Goal: Use online tool/utility: Use online tool/utility

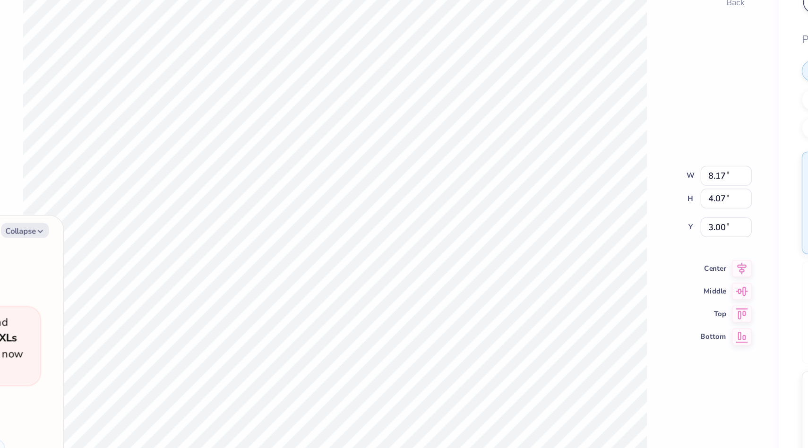
type textarea "x"
type input "6.64"
type input "0.76"
type input "5.64"
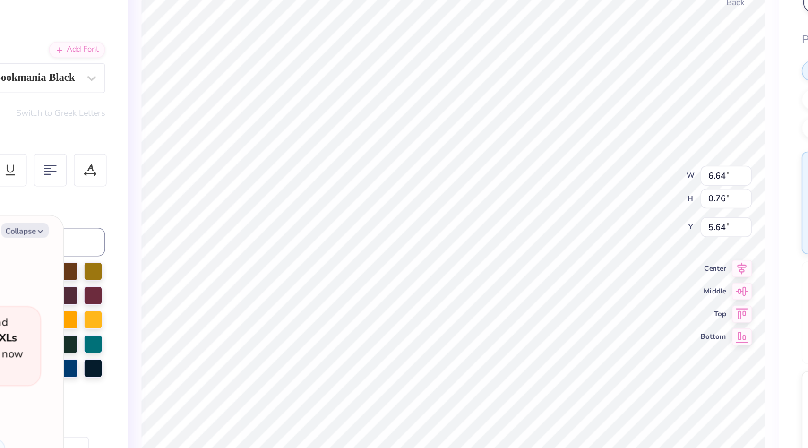
scroll to position [0, 2]
type textarea "x"
type textarea "G"
type textarea "x"
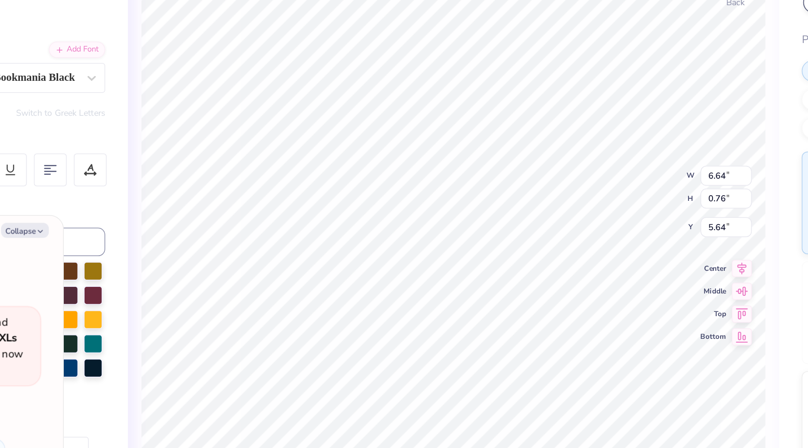
type textarea "x"
type textarea "P"
type textarea "x"
type textarea "Po"
type textarea "x"
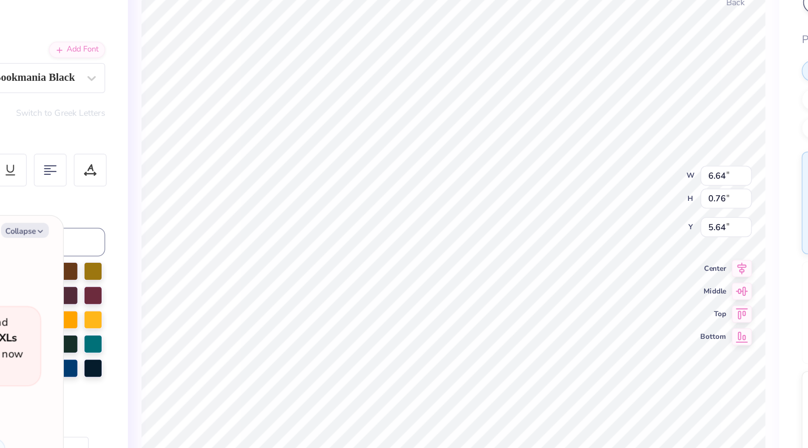
type textarea "Pow"
type textarea "x"
type textarea "[PERSON_NAME]"
type textarea "x"
type textarea "Power"
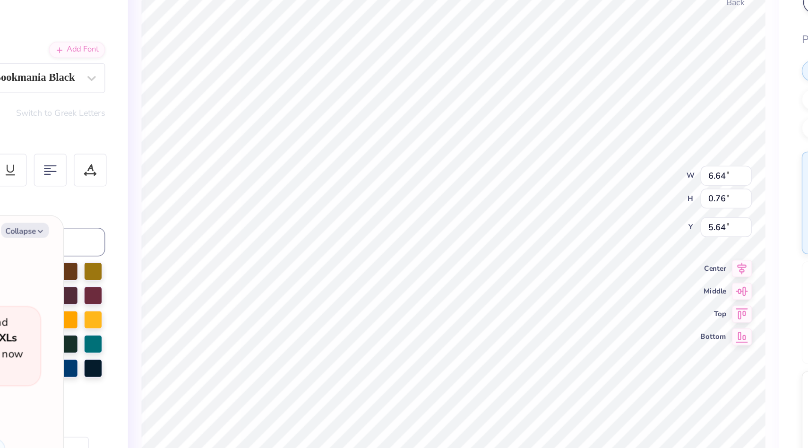
scroll to position [0, 0]
type textarea "x"
type textarea "[PERSON_NAME]"
type textarea "x"
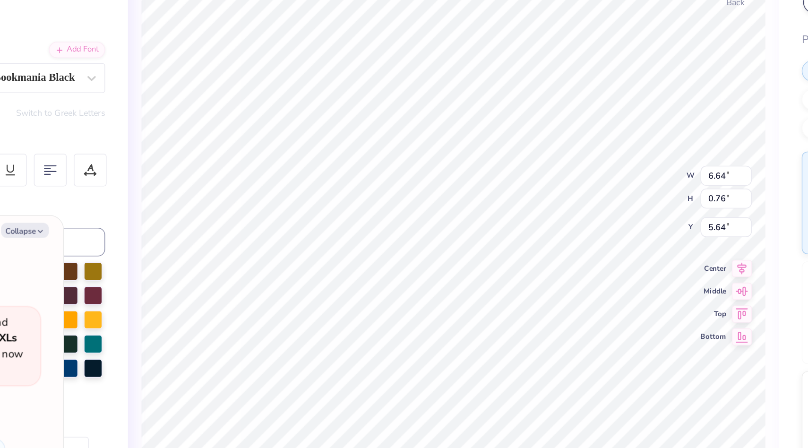
type textarea "Pow"
type textarea "x"
type textarea "Po"
type textarea "x"
type textarea "P"
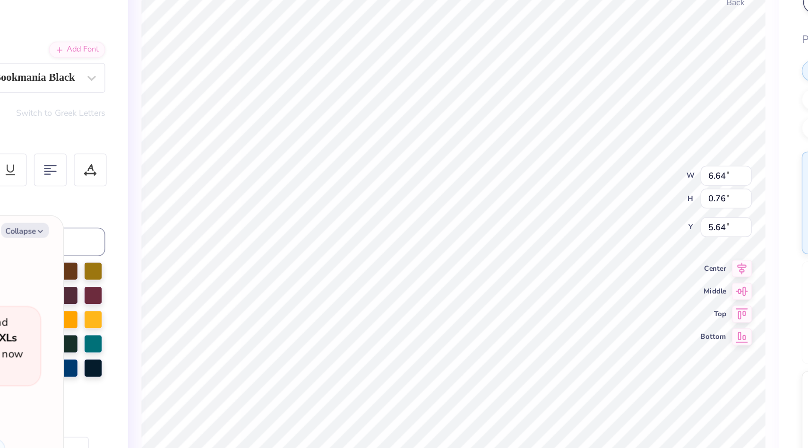
type textarea "x"
type textarea "P"
type textarea "x"
type textarea "PO"
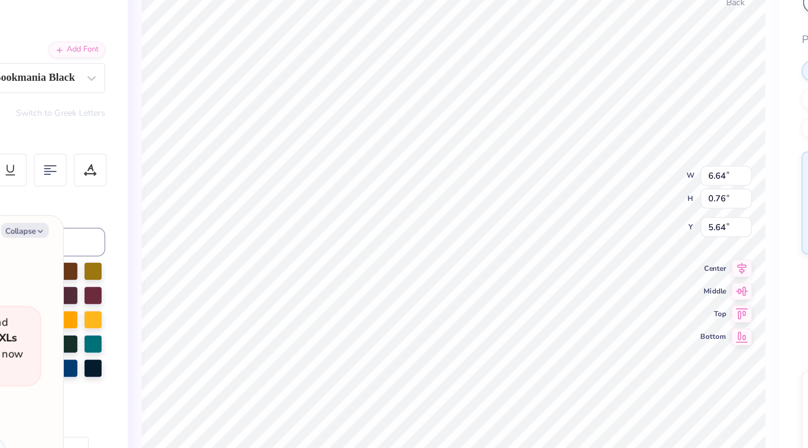
type textarea "x"
type textarea "POW"
type textarea "x"
type textarea "POWD"
type textarea "x"
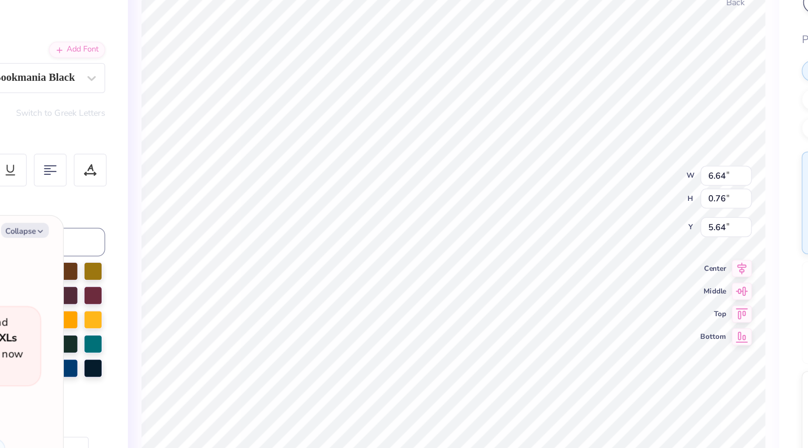
type textarea "POWDE"
type textarea "x"
type textarea "POWDER"
type textarea "x"
type textarea "POWDERP"
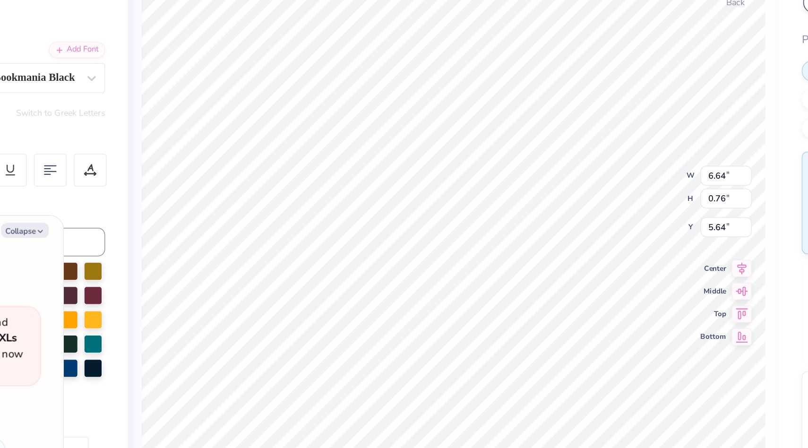
type textarea "x"
type textarea "POWDERPU"
type textarea "x"
type textarea "POWDERPUF"
type textarea "x"
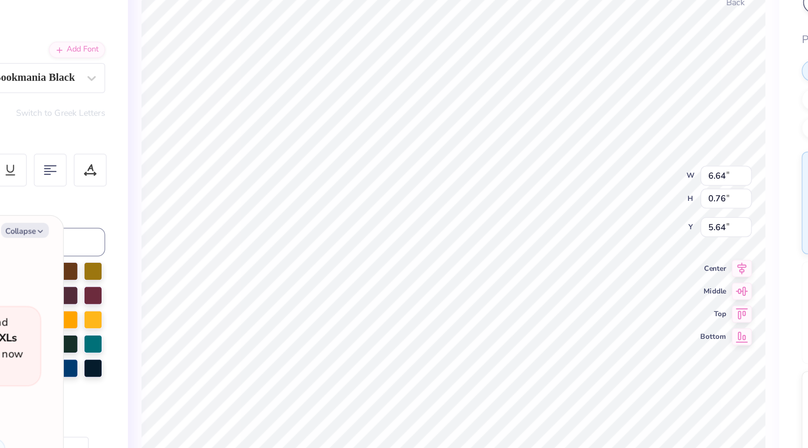
type textarea "POWDERPUFF"
type textarea "x"
type input "5.74"
type textarea "x"
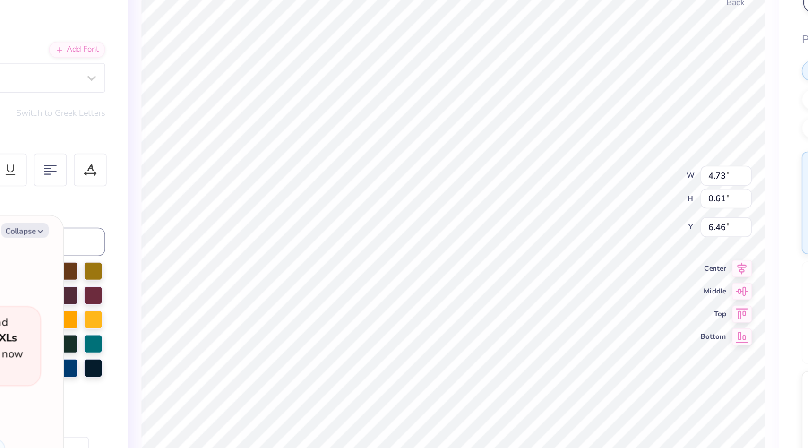
type input "6.82"
type textarea "x"
type input "7.46"
type input "0.73"
type input "5.74"
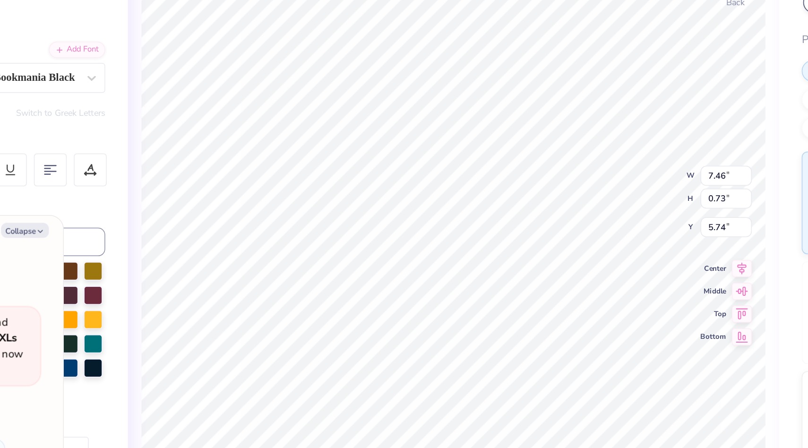
type textarea "x"
type input "5.86"
type textarea "x"
type input "4.73"
type input "0.61"
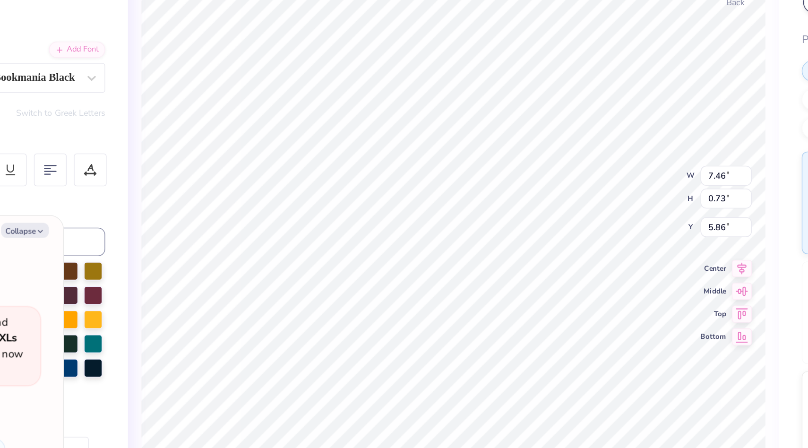
type input "6.82"
type textarea "x"
type input "7.06"
type textarea "x"
type input "7.46"
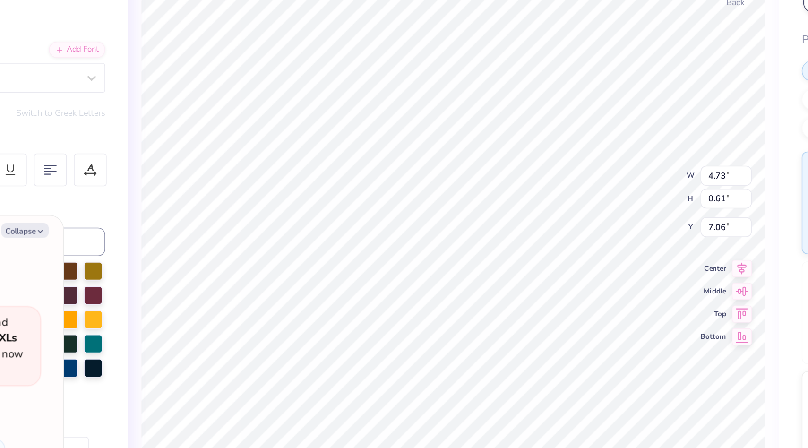
type input "0.73"
type input "5.86"
type textarea "x"
type input "5.94"
type textarea "x"
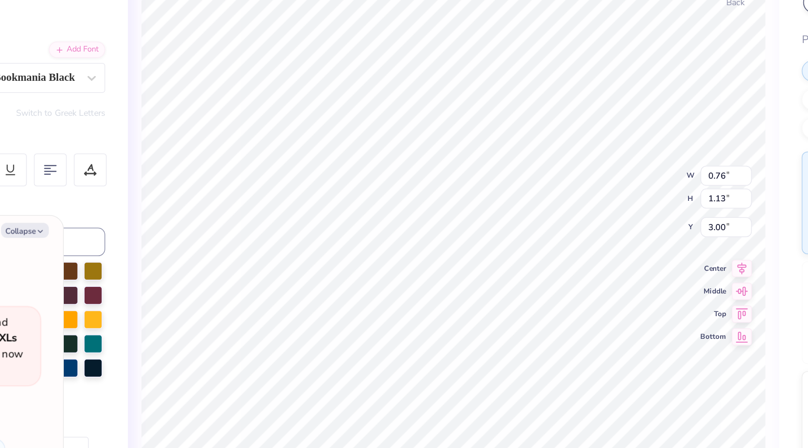
type input "1.94"
type input "2.38"
type input "3.04"
type textarea "x"
type input "3.00"
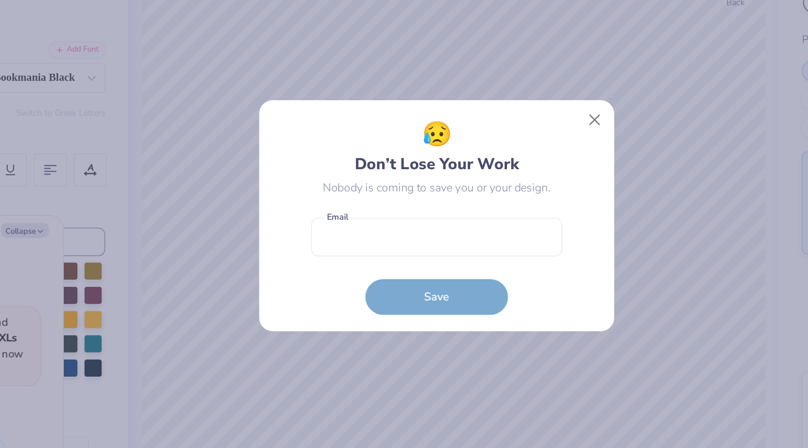
type textarea "x"
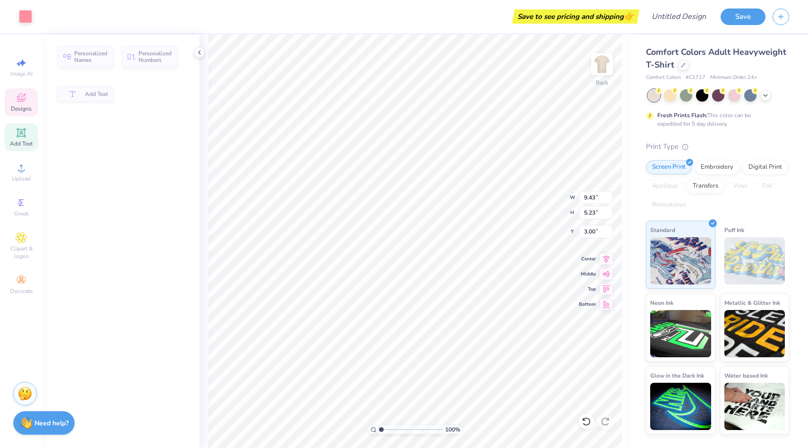
type input "9.43"
type input "5.23"
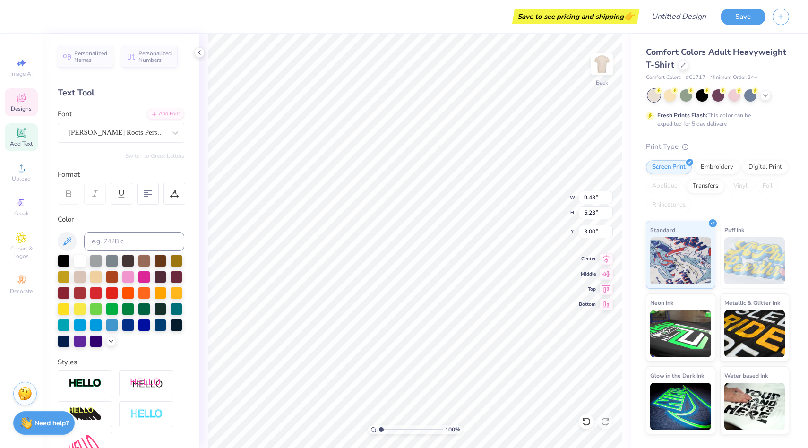
type textarea "P"
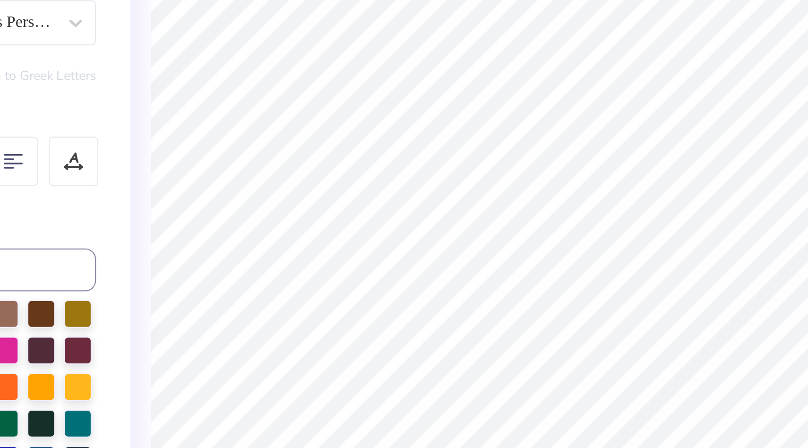
type input "4.49"
type input "4.89"
type input "6.69"
